Goal: Information Seeking & Learning: Learn about a topic

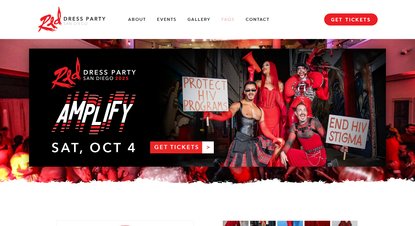
click at [229, 20] on link "FAQs" at bounding box center [227, 20] width 13 height 6
click at [170, 18] on link "Events" at bounding box center [166, 20] width 19 height 6
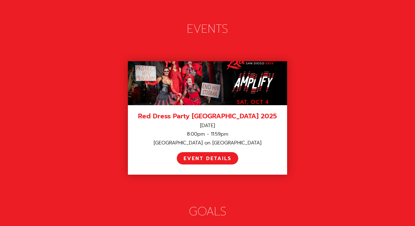
scroll to position [759, 0]
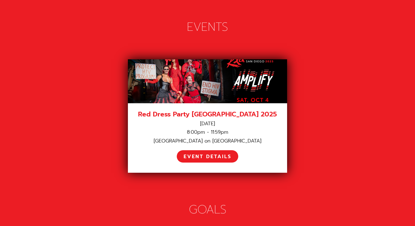
click at [196, 138] on div "[GEOGRAPHIC_DATA] on [GEOGRAPHIC_DATA]" at bounding box center [207, 141] width 145 height 6
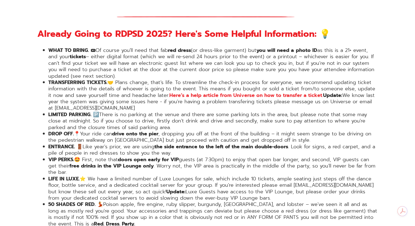
scroll to position [934, 0]
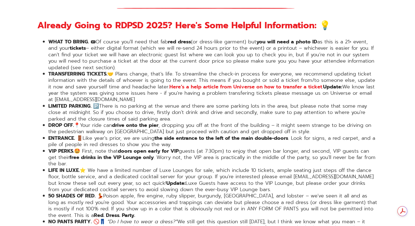
click at [195, 103] on li "LIMITED PARKING. 🅿️ There is no parking at the venue and there are some parking…" at bounding box center [212, 112] width 329 height 19
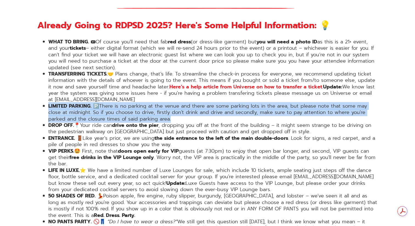
click at [195, 103] on li "LIMITED PARKING. 🅿️ There is no parking at the venue and there are some parking…" at bounding box center [212, 112] width 329 height 19
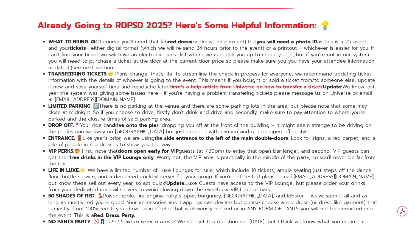
click at [195, 103] on li "LIMITED PARKING. 🅿️ There is no parking at the venue and there are some parking…" at bounding box center [212, 112] width 329 height 19
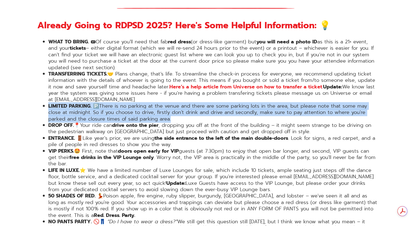
click at [195, 103] on li "LIMITED PARKING. 🅿️ There is no parking at the venue and there are some parking…" at bounding box center [212, 112] width 329 height 19
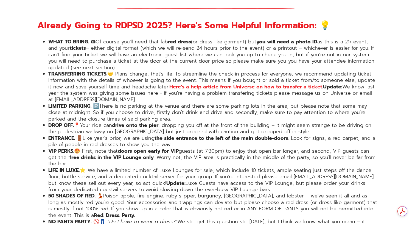
click at [195, 103] on li "LIMITED PARKING. 🅿️ There is no parking at the venue and there are some parking…" at bounding box center [212, 112] width 329 height 19
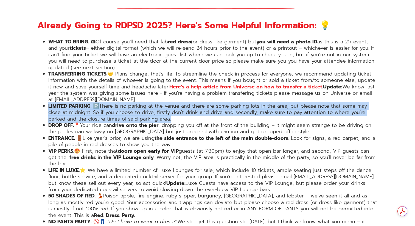
click at [161, 103] on li "LIMITED PARKING. 🅿️ There is no parking at the venue and there are some parking…" at bounding box center [212, 112] width 329 height 19
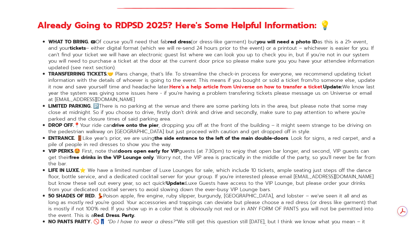
click at [161, 103] on li "LIMITED PARKING. 🅿️ There is no parking at the venue and there are some parking…" at bounding box center [212, 112] width 329 height 19
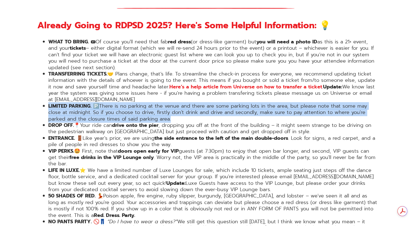
click at [161, 103] on li "LIMITED PARKING. 🅿️ There is no parking at the venue and there are some parking…" at bounding box center [212, 112] width 329 height 19
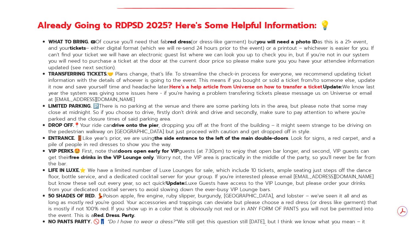
click at [161, 103] on li "LIMITED PARKING. 🅿️ There is no parking at the venue and there are some parking…" at bounding box center [212, 112] width 329 height 19
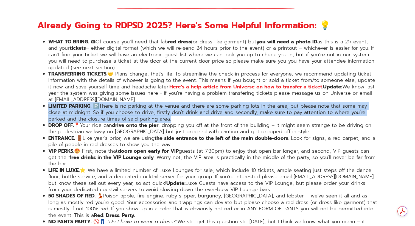
click at [173, 122] on li "DROP OFF.📍 Your ride can drive onto the pier , dropping you off at the front of…" at bounding box center [212, 128] width 329 height 13
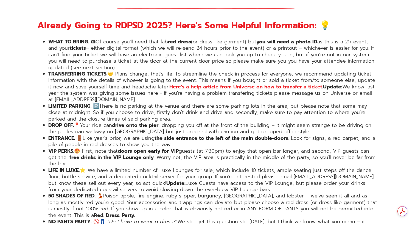
click at [173, 122] on li "DROP OFF.📍 Your ride can drive onto the pier , dropping you off at the front of…" at bounding box center [212, 128] width 329 height 13
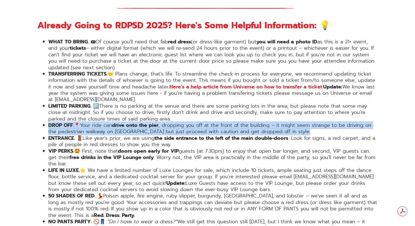
click at [168, 103] on li "LIMITED PARKING. 🅿️ There is no parking at the venue and there are some parking…" at bounding box center [212, 112] width 329 height 19
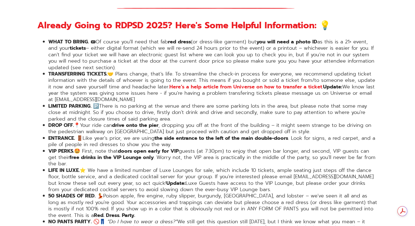
click at [168, 103] on li "LIMITED PARKING. 🅿️ There is no parking at the venue and there are some parking…" at bounding box center [212, 112] width 329 height 19
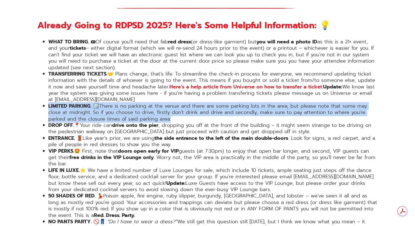
click at [212, 122] on li "DROP OFF.📍 Your ride can drive onto the pier , dropping you off at the front of…" at bounding box center [212, 128] width 329 height 13
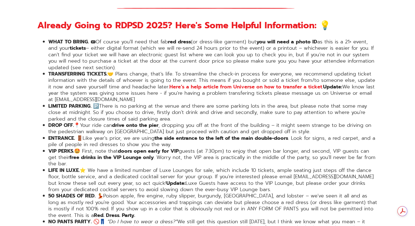
click at [212, 122] on li "DROP OFF.📍 Your ride can drive onto the pier , dropping you off at the front of…" at bounding box center [212, 128] width 329 height 13
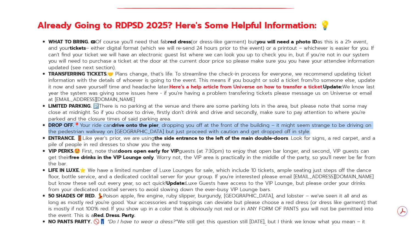
click at [212, 122] on li "DROP OFF.📍 Your ride can drive onto the pier , dropping you off at the front of…" at bounding box center [212, 128] width 329 height 13
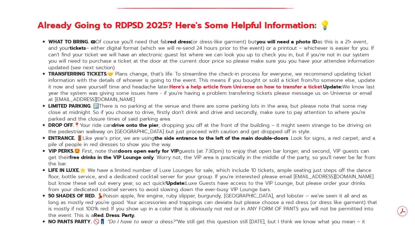
click at [212, 122] on li "DROP OFF.📍 Your ride can drive onto the pier , dropping you off at the front of…" at bounding box center [212, 128] width 329 height 13
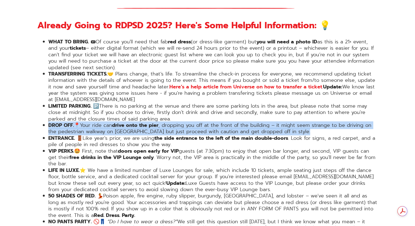
click at [201, 122] on li "DROP OFF.📍 Your ride can drive onto the pier , dropping you off at the front of…" at bounding box center [212, 128] width 329 height 13
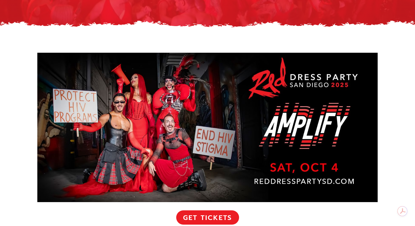
scroll to position [0, 0]
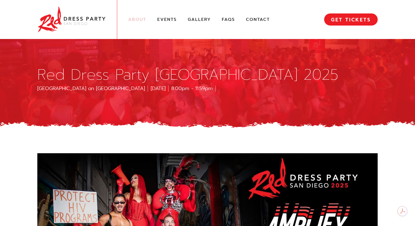
click at [135, 18] on link "About" at bounding box center [137, 20] width 18 height 6
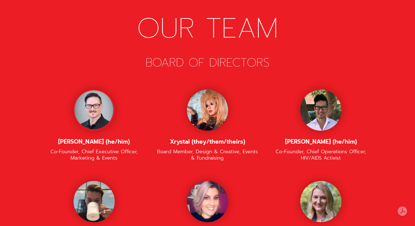
scroll to position [1127, 0]
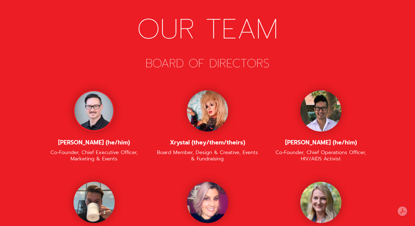
click at [93, 91] on div at bounding box center [94, 110] width 41 height 41
click at [124, 90] on div "[PERSON_NAME] (he/him) Co-Founder, Chief Executive Officer, Marketing & Events" at bounding box center [93, 126] width 113 height 72
click at [100, 100] on div at bounding box center [94, 110] width 41 height 41
click at [122, 149] on div "Co-Founder, Chief Executive Officer, Marketing & Events" at bounding box center [94, 155] width 102 height 13
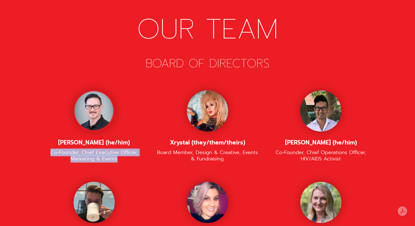
click at [122, 149] on div "Co-Founder, Chief Executive Officer, Marketing & Events" at bounding box center [94, 155] width 102 height 13
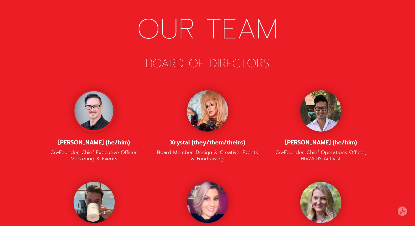
click at [139, 101] on div "Steven Shyne (he/him) Co-Founder, Chief Executive Officer, Marketing & Events" at bounding box center [93, 126] width 113 height 72
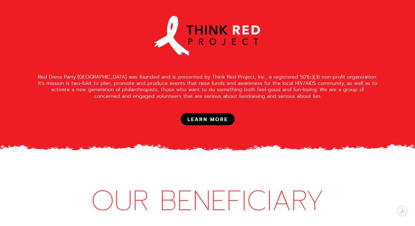
scroll to position [521, 0]
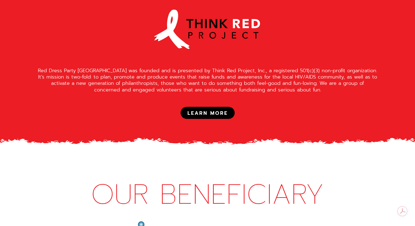
click at [156, 68] on div "Red Dress Party San Diego was founded and is presented by Think Red Project, In…" at bounding box center [207, 81] width 340 height 26
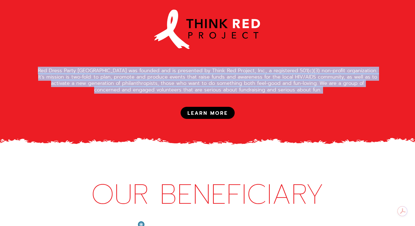
click at [185, 68] on div "Red Dress Party San Diego was founded and is presented by Think Red Project, In…" at bounding box center [207, 81] width 340 height 26
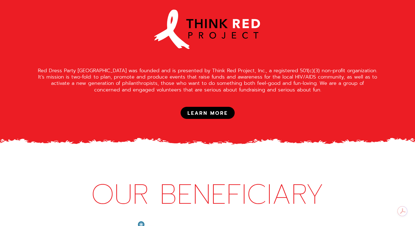
click at [185, 68] on div "Red Dress Party San Diego was founded and is presented by Think Red Project, In…" at bounding box center [207, 81] width 340 height 26
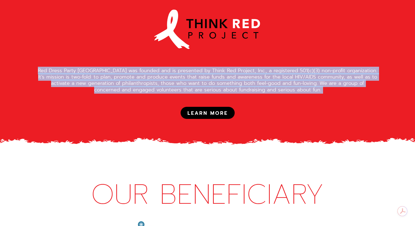
click at [240, 68] on div "Red Dress Party San Diego was founded and is presented by Think Red Project, In…" at bounding box center [207, 81] width 340 height 26
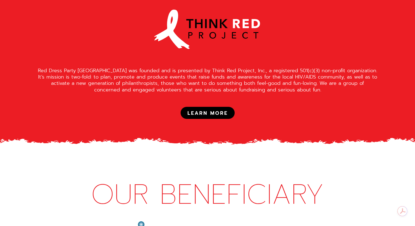
click at [240, 68] on div "Red Dress Party San Diego was founded and is presented by Think Red Project, In…" at bounding box center [207, 81] width 340 height 26
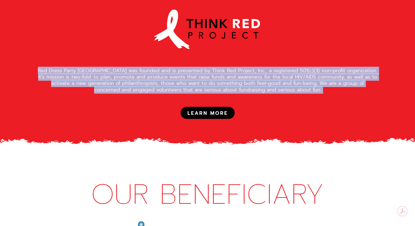
click at [240, 68] on div "Red Dress Party San Diego was founded and is presented by Think Red Project, In…" at bounding box center [207, 81] width 340 height 26
click at [194, 68] on div "Red Dress Party San Diego was founded and is presented by Think Red Project, In…" at bounding box center [207, 81] width 340 height 26
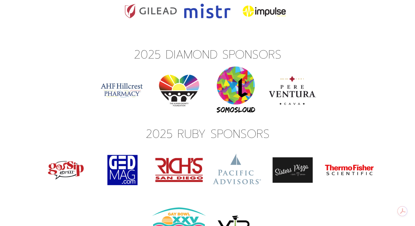
scroll to position [1679, 0]
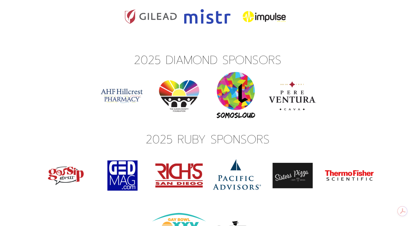
click at [210, 53] on div "2025 DIAMOND SPONSORS" at bounding box center [207, 60] width 340 height 15
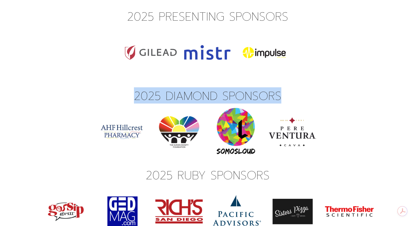
scroll to position [1579, 0]
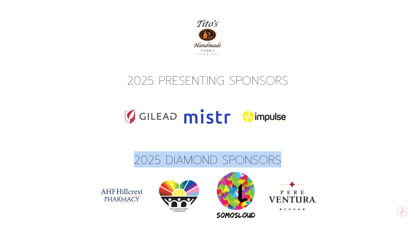
click at [321, 88] on div at bounding box center [207, 116] width 340 height 57
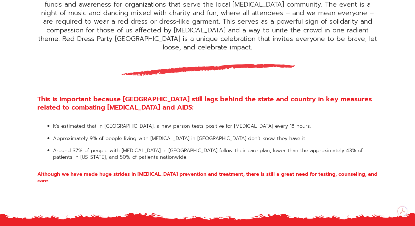
scroll to position [225, 0]
